Goal: Information Seeking & Learning: Find specific fact

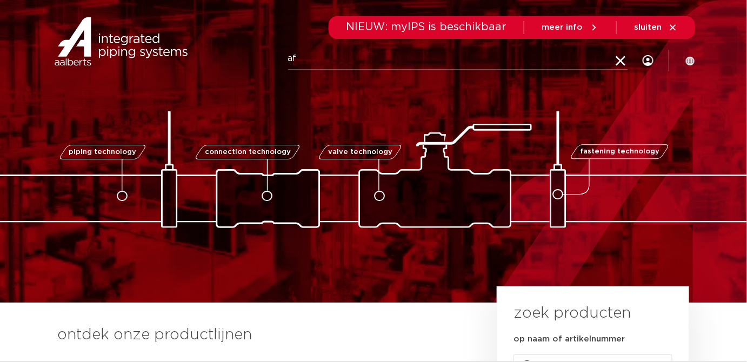
type input "a"
type input "afsluiter rvs 42"
click button "Zoeken" at bounding box center [0, 0] width 0 height 0
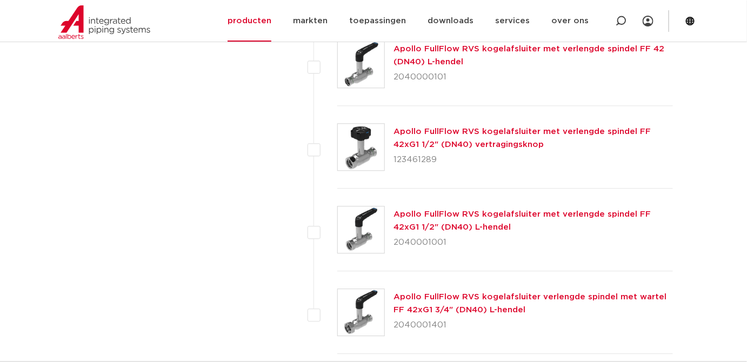
scroll to position [835, 0]
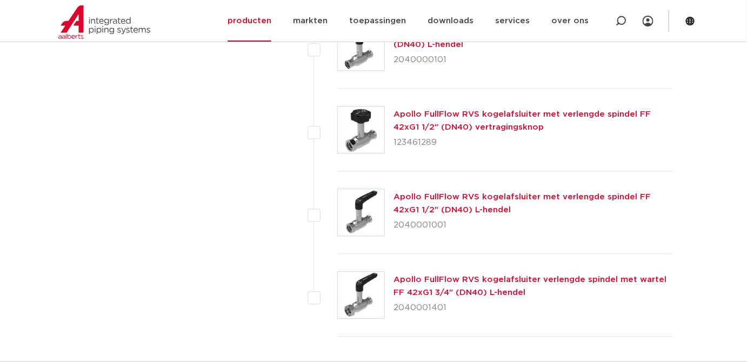
drag, startPoint x: 355, startPoint y: 231, endPoint x: 628, endPoint y: 168, distance: 280.3
click at [628, 168] on div "Apollo FullFlow RVS kogelafsluiter met verlengde spindel FF 42xG1 1/2" (DN40) v…" at bounding box center [505, 130] width 336 height 83
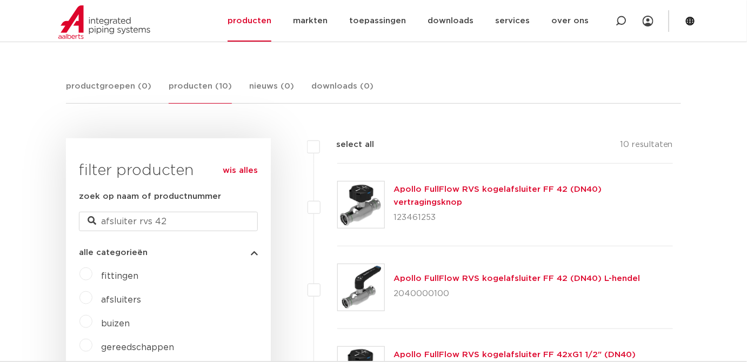
scroll to position [196, 0]
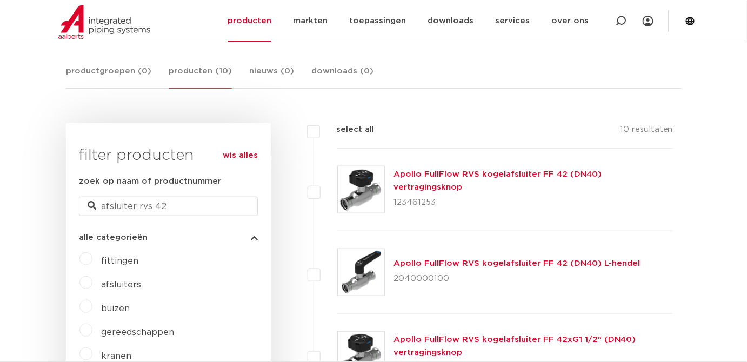
click at [437, 265] on link "Apollo FullFlow RVS kogelafsluiter FF 42 (DN40) L-hendel" at bounding box center [517, 264] width 247 height 8
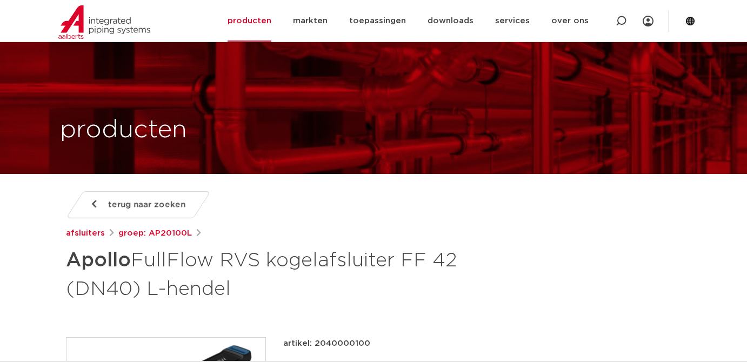
drag, startPoint x: 0, startPoint y: 0, endPoint x: 437, endPoint y: 267, distance: 512.2
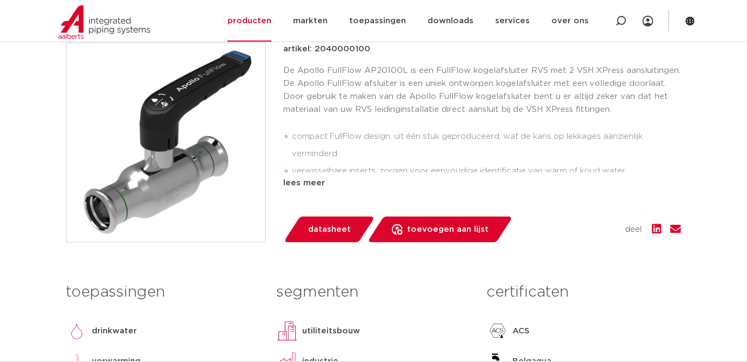
drag, startPoint x: 437, startPoint y: 267, endPoint x: 284, endPoint y: 293, distance: 155.8
click at [284, 293] on h3 "segmenten" at bounding box center [373, 293] width 194 height 22
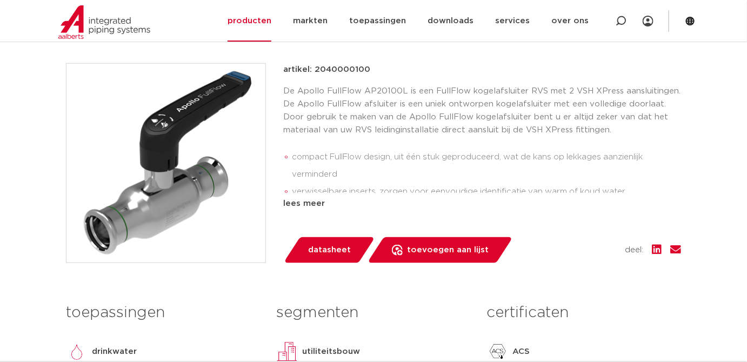
scroll to position [245, 0]
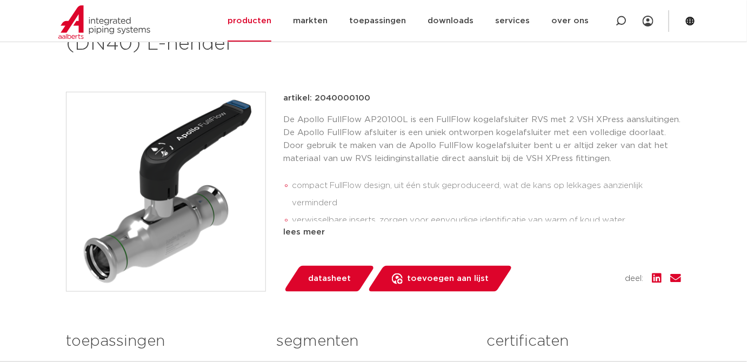
drag, startPoint x: 365, startPoint y: 96, endPoint x: 385, endPoint y: 108, distance: 23.3
click at [304, 90] on div "terug naar zoeken afsluiters groep: AP20100L Apollo FullFlow RVS kogelafsluiter…" at bounding box center [373, 223] width 633 height 554
click at [391, 109] on div "artikel: 2040000100 De Apollo FullFlow AP20100L is een FullFlow kogelafsluiter …" at bounding box center [482, 165] width 398 height 147
drag, startPoint x: 388, startPoint y: 103, endPoint x: 315, endPoint y: 98, distance: 73.7
click at [315, 98] on div "artikel: 2040000100" at bounding box center [482, 98] width 398 height 13
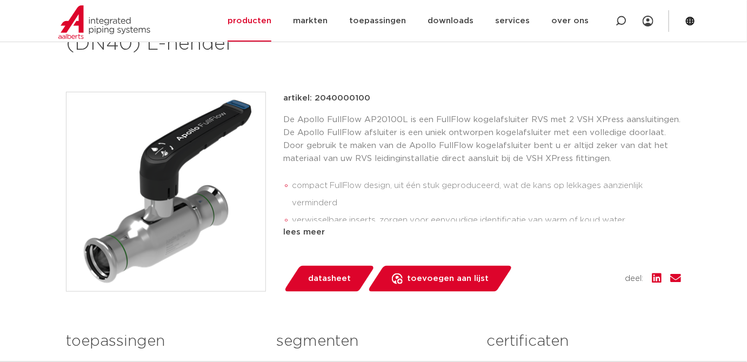
copy p "2040000100"
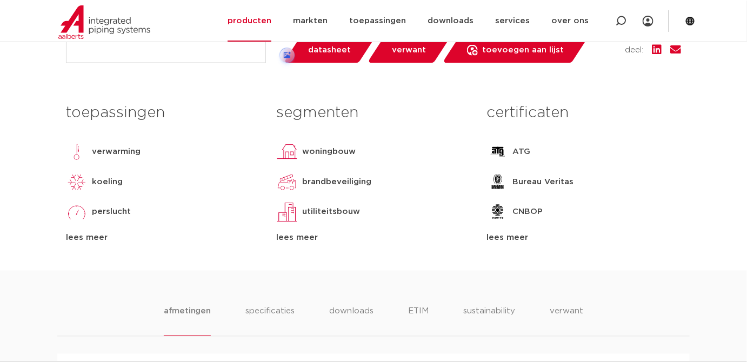
scroll to position [313, 0]
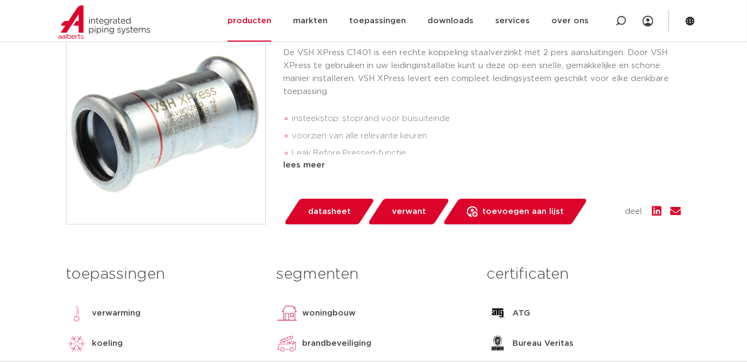
click at [382, 212] on link "verwant" at bounding box center [408, 212] width 83 height 26
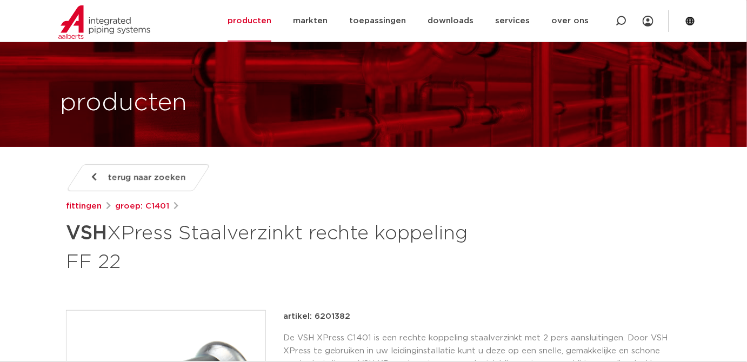
scroll to position [49, 0]
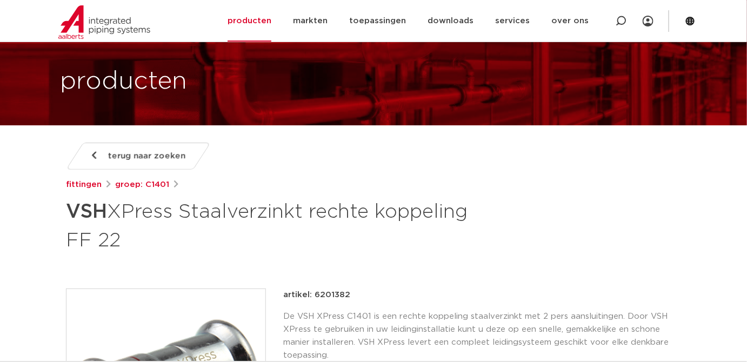
click at [251, 232] on h1 "VSH XPress Staalverzinkt rechte koppeling FF 22" at bounding box center [269, 225] width 406 height 58
drag, startPoint x: 224, startPoint y: 242, endPoint x: 35, endPoint y: 195, distance: 195.1
copy h1 "VSH XPress Staalverzinkt rechte koppeling FF 22"
click at [612, 19] on div at bounding box center [621, 21] width 43 height 42
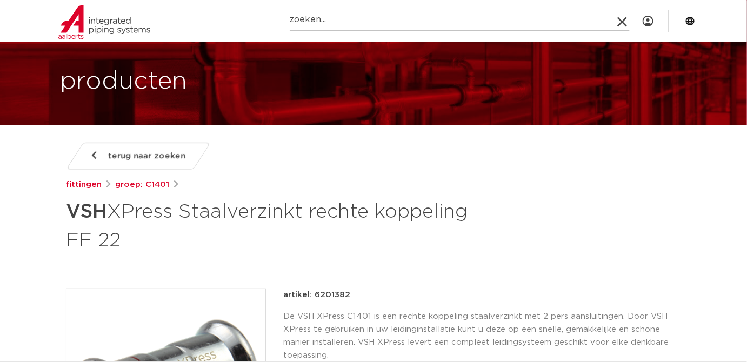
paste input "VSH XPress Staalverzinkt rechte koppeling FF 22"
click at [364, 21] on input "VSH XPress Staalverzinkt rechte koppeling FF 22" at bounding box center [460, 20] width 340 height 22
type input "VSH XPress RVS rechte koppeling FF 22"
click button "Zoeken" at bounding box center [0, 0] width 0 height 0
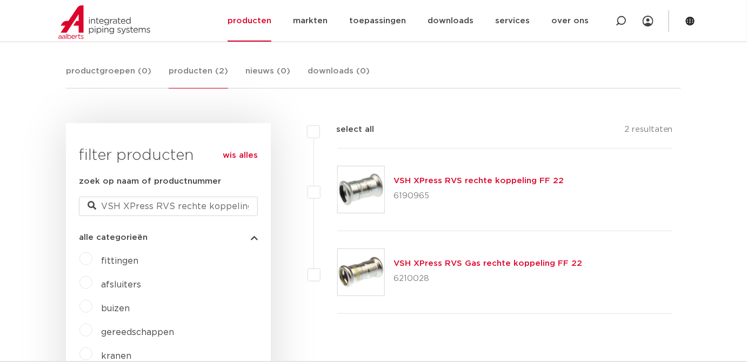
click at [482, 180] on link "VSH XPress RVS rechte koppeling FF 22" at bounding box center [479, 181] width 170 height 8
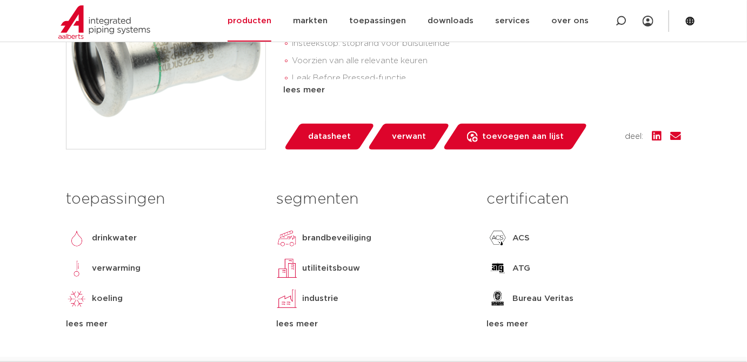
scroll to position [196, 0]
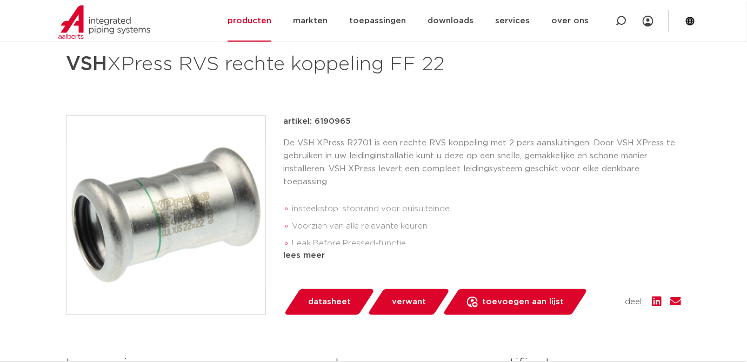
drag, startPoint x: 355, startPoint y: 122, endPoint x: 314, endPoint y: 121, distance: 40.6
click at [314, 121] on div "artikel: 6190965" at bounding box center [482, 121] width 398 height 13
copy p "6190965"
